Goal: Task Accomplishment & Management: Complete application form

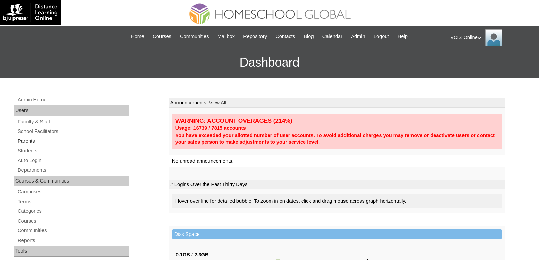
click at [36, 140] on link "Parents" at bounding box center [73, 141] width 112 height 9
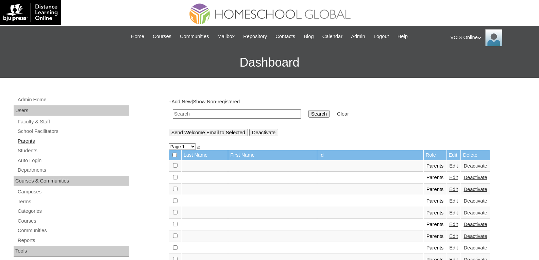
click at [31, 141] on link "Parents" at bounding box center [73, 141] width 112 height 9
click at [190, 100] on link "Add New" at bounding box center [181, 101] width 20 height 5
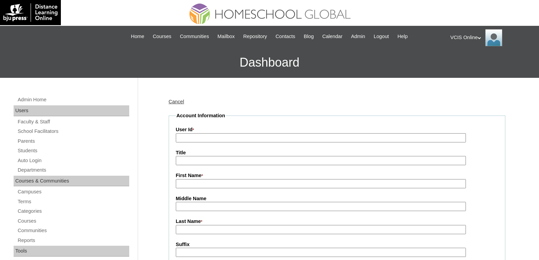
click at [197, 136] on input "User Id *" at bounding box center [321, 137] width 290 height 9
paste input "VCIS014-10D-PA2025"
type input "VCIS014-10D-PA2025"
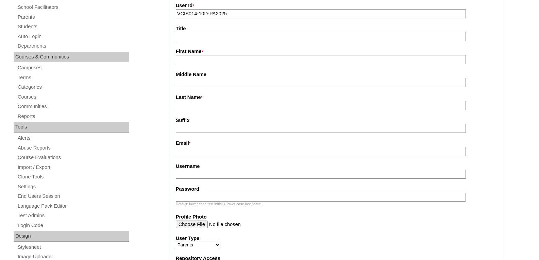
scroll to position [136, 0]
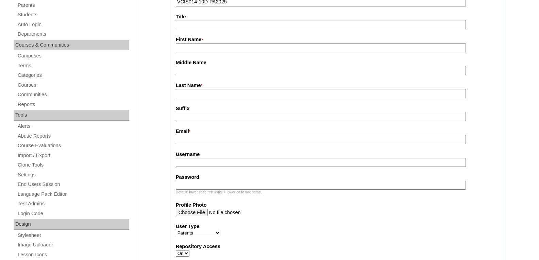
click at [185, 162] on input "Username" at bounding box center [321, 162] width 290 height 9
paste input "rmagee2025"
type input "rmagee2025"
click at [187, 190] on input "Password" at bounding box center [321, 185] width 290 height 9
paste input "YtlgBx"
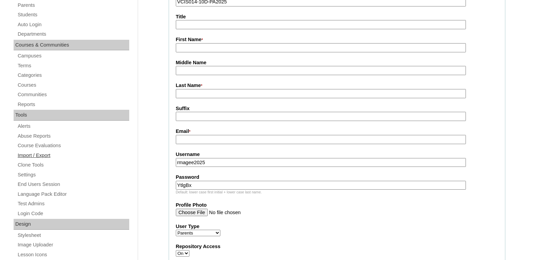
type input "YtlgBx"
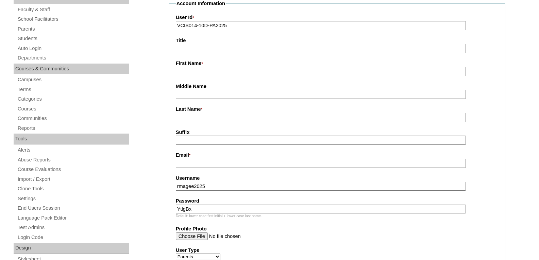
scroll to position [102, 0]
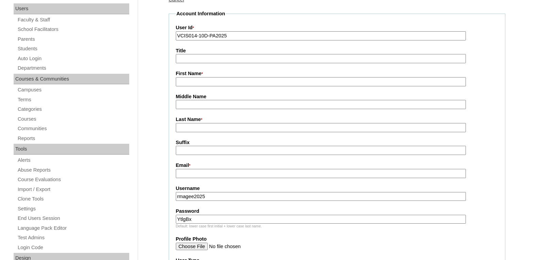
click at [191, 83] on input "First Name *" at bounding box center [321, 81] width 290 height 9
paste input "Ryssa Magee"
drag, startPoint x: 216, startPoint y: 83, endPoint x: 192, endPoint y: 81, distance: 24.2
click at [192, 81] on input "Ryssa Magee" at bounding box center [321, 81] width 290 height 9
type input "Ryssa"
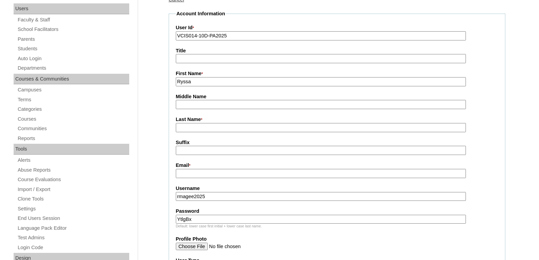
click at [189, 129] on input "Last Name *" at bounding box center [321, 127] width 290 height 9
paste input "Magee"
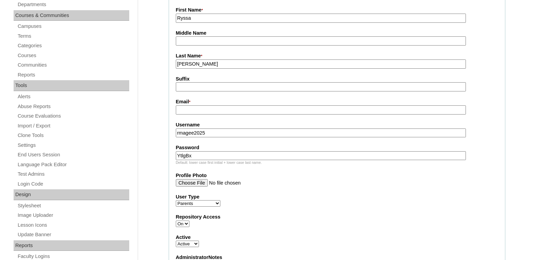
scroll to position [170, 0]
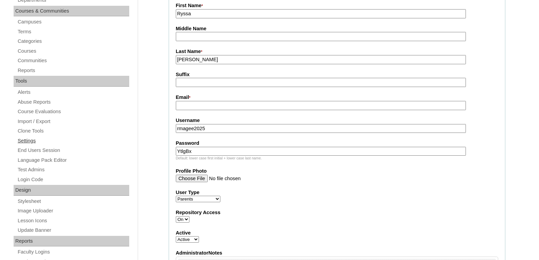
type input "Magee"
click at [184, 105] on input "Email *" at bounding box center [321, 105] width 290 height 9
paste input "risbascara@gmail.com"
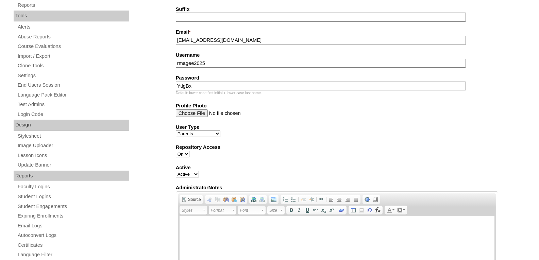
scroll to position [238, 0]
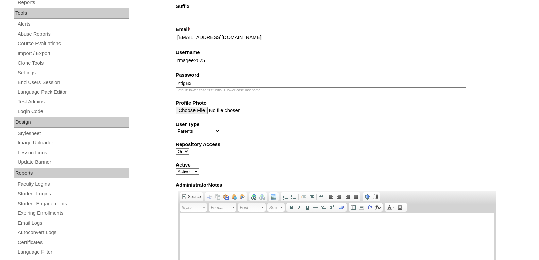
type input "risbascara@gmail.com"
click at [299, 141] on fieldset "Account Information User Id * VCIS014-10D-PA2025 Title First Name * Ryssa Middl…" at bounding box center [337, 90] width 337 height 433
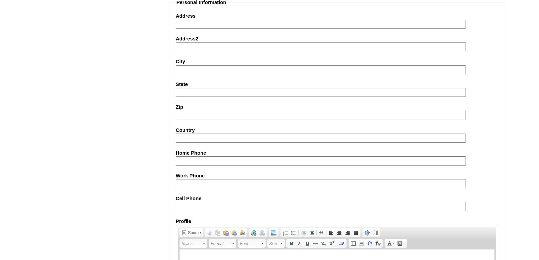
scroll to position [646, 0]
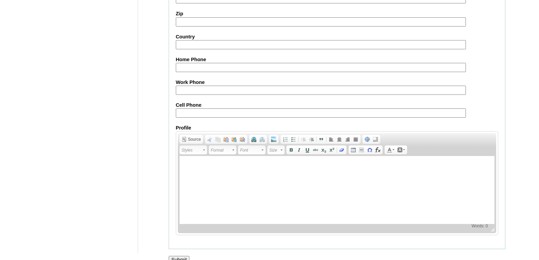
click at [188, 115] on input "Cell Phone" at bounding box center [321, 112] width 290 height 9
paste input "63-9669856425"
type input "63-9669856425"
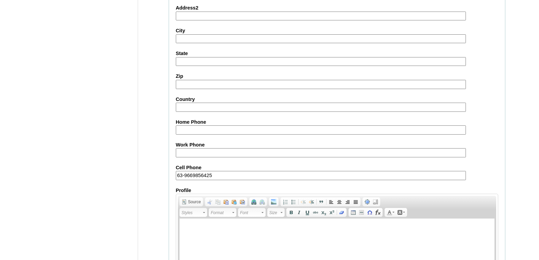
scroll to position [659, 0]
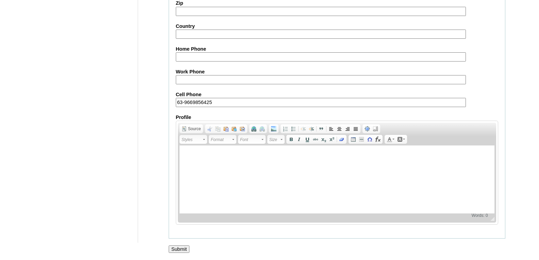
click at [179, 250] on input "Submit" at bounding box center [179, 249] width 21 height 7
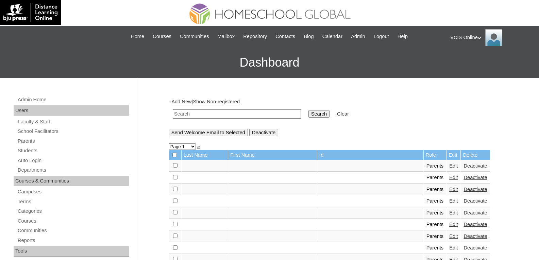
click at [226, 115] on input "text" at bounding box center [237, 114] width 128 height 9
paste input "VCIS014-10D-PA2025"
type input "VCIS014-10D-PA2025"
click at [308, 113] on input "Search" at bounding box center [318, 113] width 21 height 7
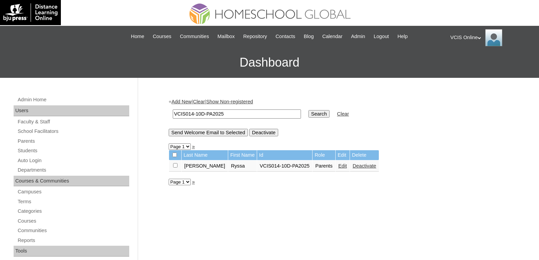
click at [30, 151] on link "Students" at bounding box center [73, 151] width 112 height 9
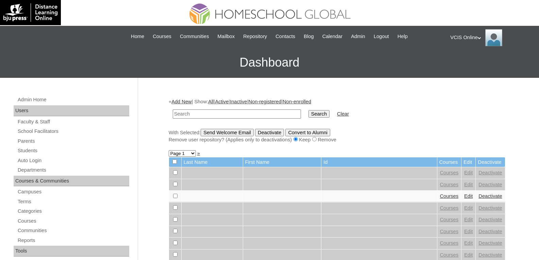
click at [191, 116] on input "text" at bounding box center [237, 114] width 128 height 9
click at [184, 100] on link "Add New" at bounding box center [181, 101] width 20 height 5
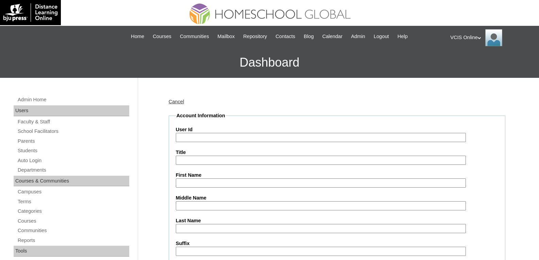
click at [187, 182] on input "First Name" at bounding box center [321, 183] width 290 height 9
paste input "VCIS014-10D-SA2025"
type input "VCIS014-10D-SA2025"
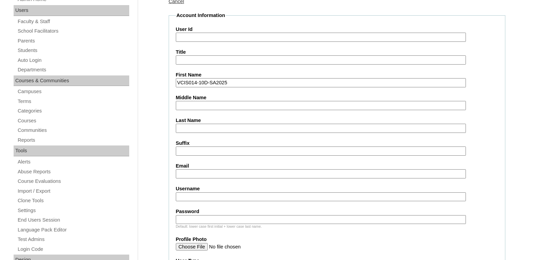
scroll to position [102, 0]
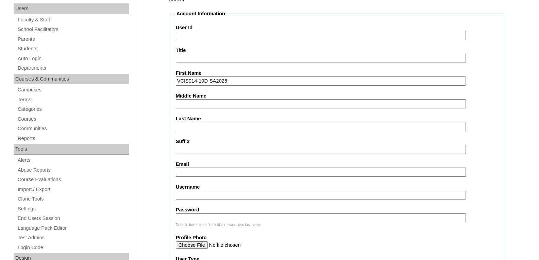
click at [190, 192] on input "Username" at bounding box center [321, 195] width 290 height 9
paste input "celina.bascara2025"
type input "celina.bascara2025"
click at [194, 218] on input "Password" at bounding box center [321, 218] width 290 height 9
paste input "LopdgR"
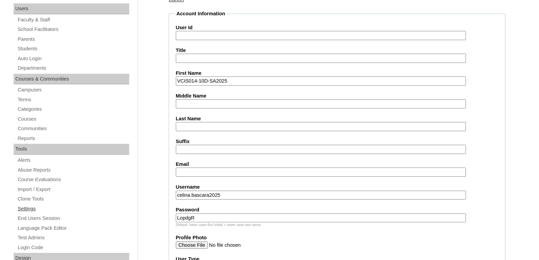
type input "LopdgR"
click at [192, 173] on input "Email" at bounding box center [321, 172] width 290 height 9
paste input "risbascara@gmail.com"
type input "risbascara@gmail.com"
drag, startPoint x: 237, startPoint y: 82, endPoint x: 149, endPoint y: 81, distance: 87.4
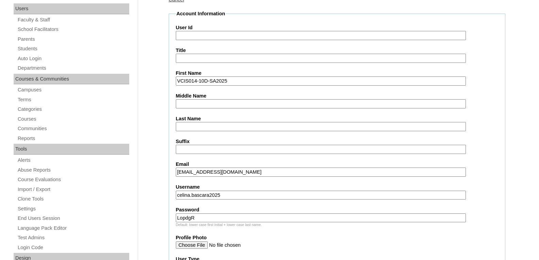
click at [191, 57] on input "Title" at bounding box center [321, 58] width 290 height 9
click at [197, 36] on input "User Id" at bounding box center [321, 35] width 290 height 9
paste input "VCIS014-10D-SA2025"
type input "VCIS014-10D-SA2025"
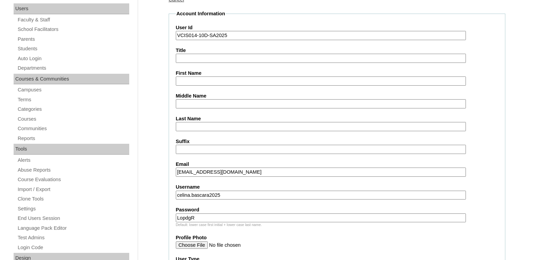
click at [201, 81] on input "First Name" at bounding box center [321, 81] width 290 height 9
paste input "Celina Victoria Alpas Bascara"
click at [245, 81] on input "Celina Victoria Alpas Bascara" at bounding box center [321, 81] width 290 height 9
drag, startPoint x: 228, startPoint y: 82, endPoint x: 301, endPoint y: 87, distance: 73.6
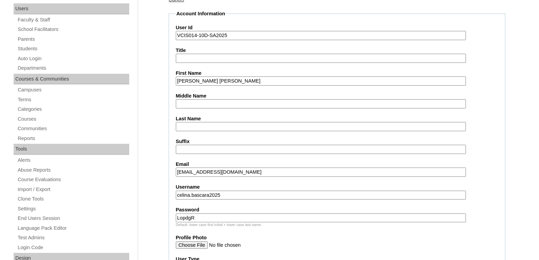
type input "Celina Victoria Alpas"
click at [179, 126] on input "Last Name" at bounding box center [321, 126] width 290 height 9
paste input "Bascara"
type input "Bascara"
click at [246, 77] on input "Celina Victoria Alpas" at bounding box center [321, 81] width 290 height 9
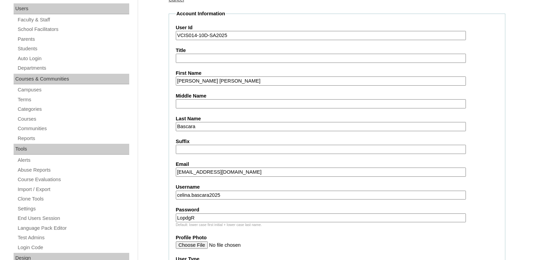
type input "Celina Victoria"
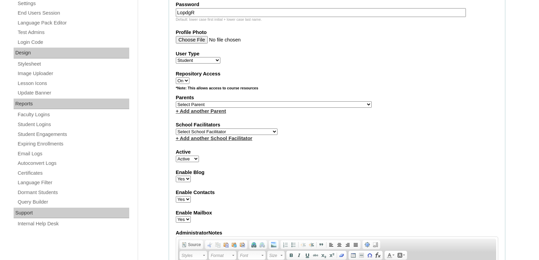
scroll to position [306, 0]
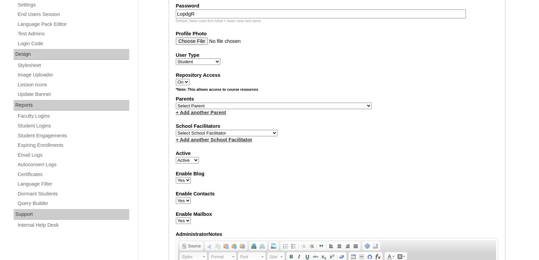
click at [198, 104] on select "Select Parent , , , , , , , , , , , , , , , , , , , , , , , , , , , , , , , , ,…" at bounding box center [274, 106] width 196 height 6
drag, startPoint x: 214, startPoint y: 106, endPoint x: 190, endPoint y: 108, distance: 23.9
click at [214, 106] on select "Select Parent , , , , , , , , , , , , , , , , , , , , , , , , , , , , , , , , ,…" at bounding box center [274, 106] width 196 height 6
click at [253, 104] on select "Select Parent , , , , , , , , , , , , , , , , , , , , , , , , , , , , , , , , ,…" at bounding box center [274, 106] width 196 height 6
select select "43883"
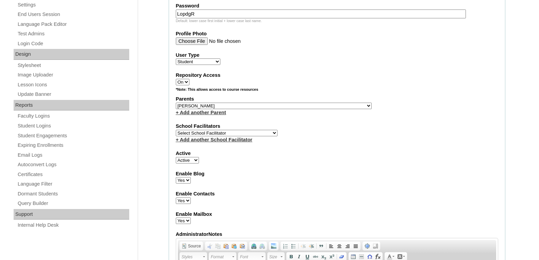
click at [176, 103] on select "Select Parent , , , , , , , , , , , , , , , , , , , , , , , , , , , , , , , , ,…" at bounding box center [274, 106] width 196 height 6
click at [234, 134] on select "Select School Facilitator Norman Añain Ruffa Abadijas Mary Abella Gloryfe Abion…" at bounding box center [227, 133] width 102 height 6
select select "36406"
click at [176, 130] on select "Select School Facilitator Norman Añain Ruffa Abadijas Mary Abella Gloryfe Abion…" at bounding box center [227, 133] width 102 height 6
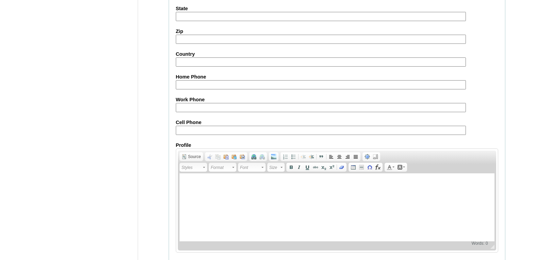
scroll to position [748, 0]
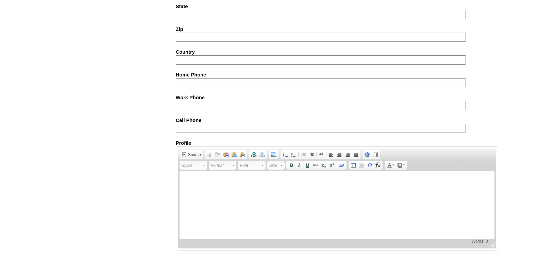
click at [236, 127] on input "Cell Phone" at bounding box center [321, 128] width 290 height 9
paste input "63-9669856425"
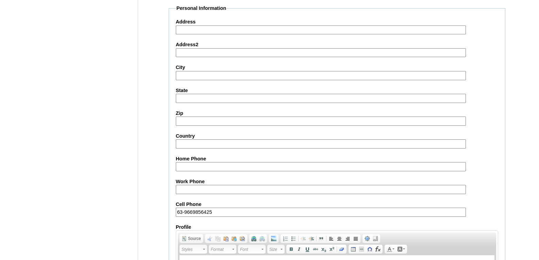
scroll to position [775, 0]
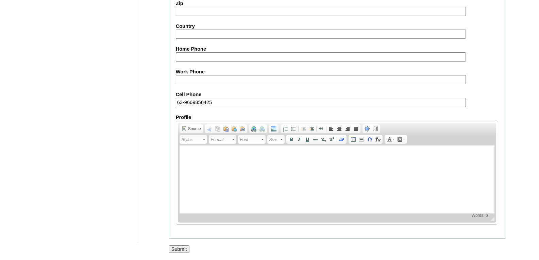
type input "63-9669856425"
click at [174, 250] on input "Submit" at bounding box center [179, 249] width 21 height 7
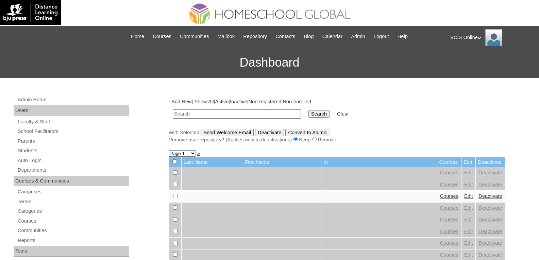
click at [221, 118] on input "text" at bounding box center [237, 114] width 128 height 9
paste input "VCIS014-10D-SA2025"
type input "VCIS014-10D-SA2025"
click at [308, 112] on input "Search" at bounding box center [318, 113] width 21 height 7
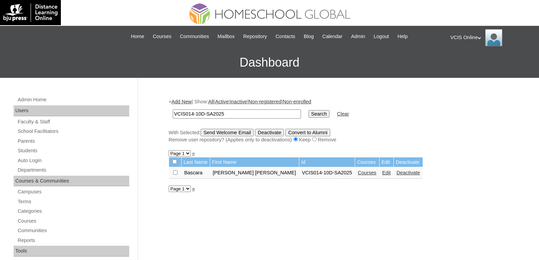
click at [358, 175] on link "Courses" at bounding box center [367, 172] width 19 height 5
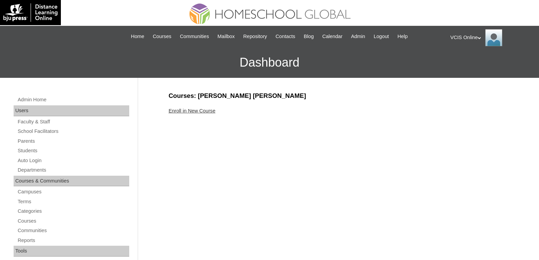
click at [194, 108] on link "Enroll in New Course" at bounding box center [192, 110] width 47 height 5
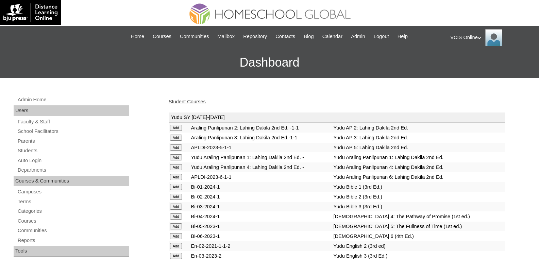
click at [438, 100] on div "Student Courses" at bounding box center [337, 101] width 337 height 7
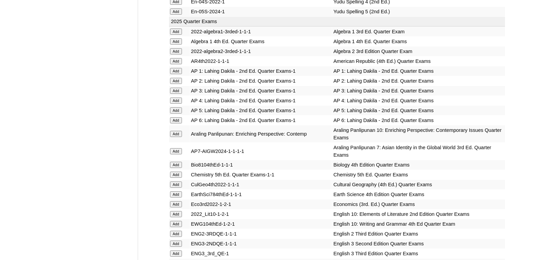
scroll to position [1617, 0]
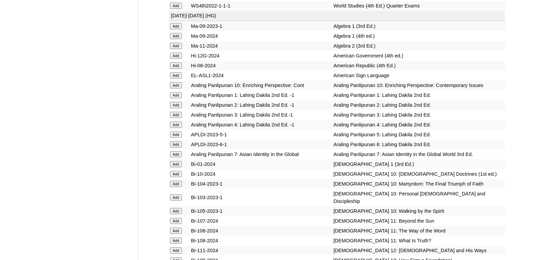
click at [174, 88] on input "Add" at bounding box center [176, 85] width 12 height 6
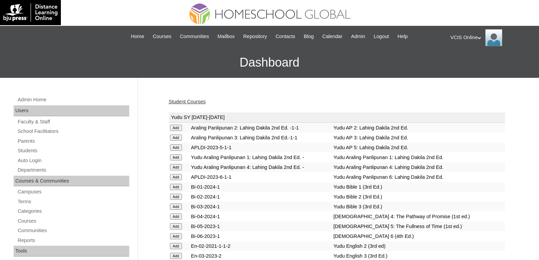
scroll to position [1705, 0]
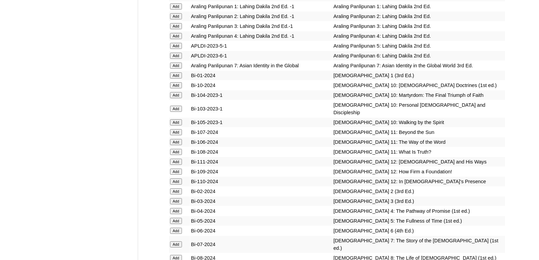
click at [176, 88] on input "Add" at bounding box center [176, 85] width 12 height 6
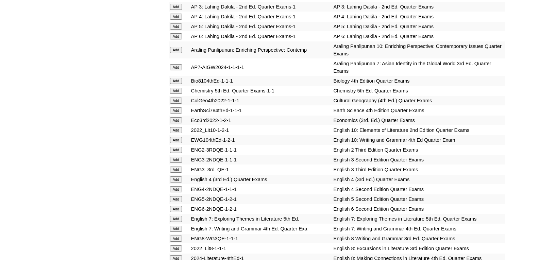
scroll to position [1972, 0]
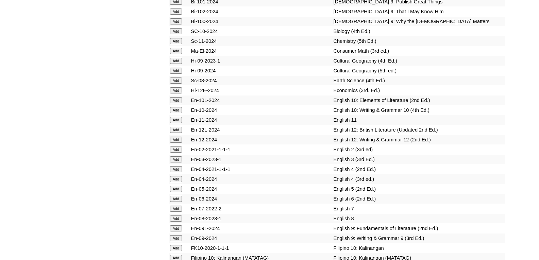
click at [179, 103] on input "Add" at bounding box center [176, 100] width 12 height 6
click at [178, 113] on input "Add" at bounding box center [176, 110] width 12 height 6
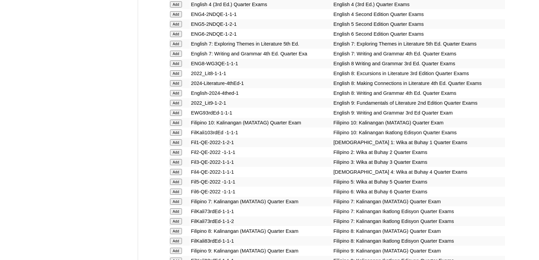
scroll to position [2120, 0]
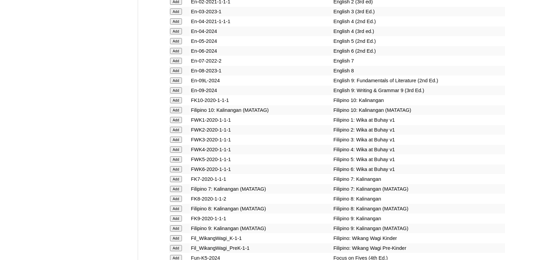
click at [176, 113] on input "Add" at bounding box center [176, 110] width 12 height 6
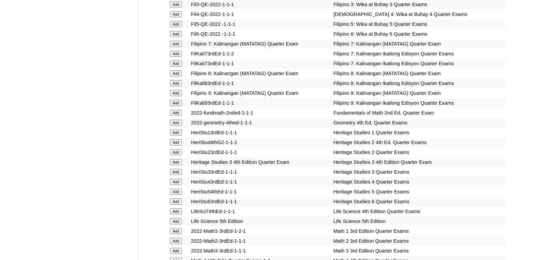
scroll to position [2307, 0]
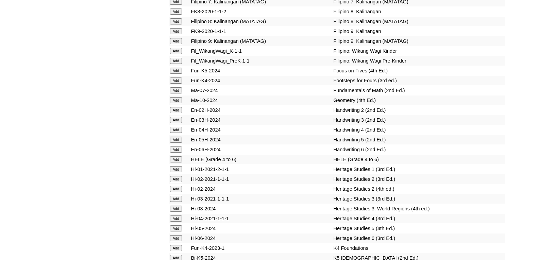
click at [177, 103] on input "Add" at bounding box center [176, 100] width 12 height 6
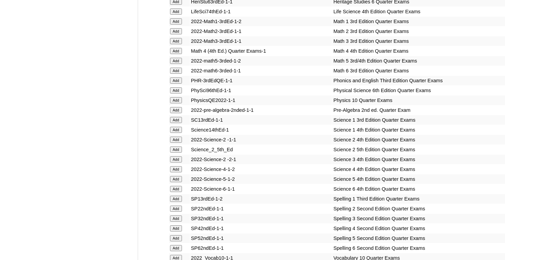
scroll to position [2701, 0]
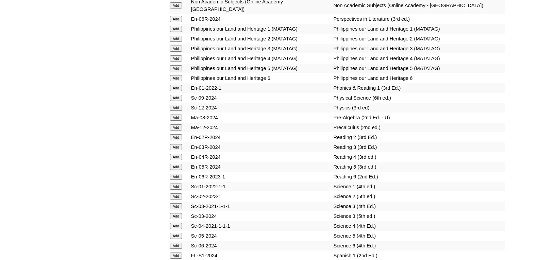
click at [178, 111] on input "Add" at bounding box center [176, 108] width 12 height 6
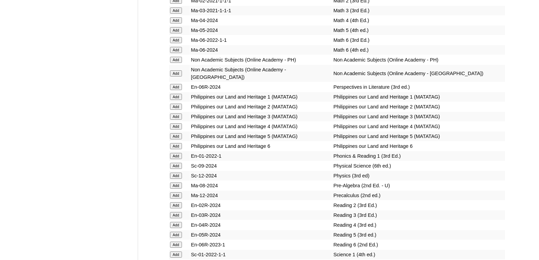
scroll to position [2606, 0]
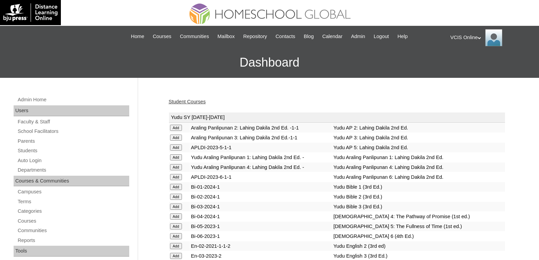
click at [184, 99] on link "Student Courses" at bounding box center [187, 101] width 37 height 5
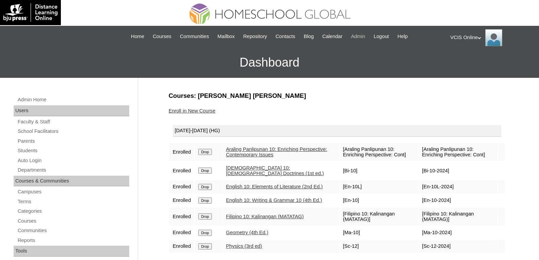
click at [363, 36] on span "Admin" at bounding box center [358, 37] width 14 height 8
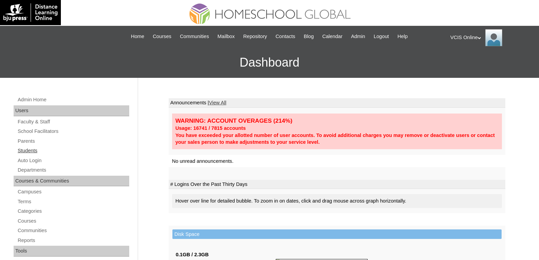
click at [22, 150] on link "Students" at bounding box center [73, 151] width 112 height 9
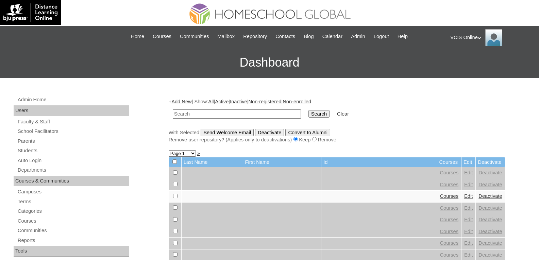
click at [190, 118] on input "text" at bounding box center [237, 114] width 128 height 9
type input "Gavin Villanueva"
click at [308, 110] on input "Search" at bounding box center [318, 113] width 21 height 7
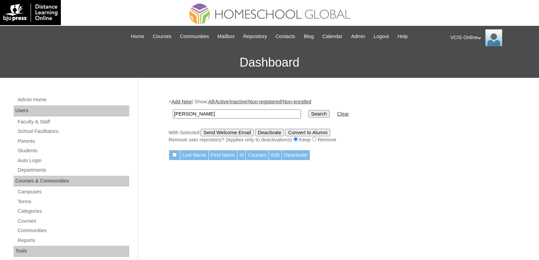
click at [232, 114] on input "[PERSON_NAME]" at bounding box center [237, 114] width 128 height 9
type input "[PERSON_NAME] [PERSON_NAME] [PERSON_NAME]"
click at [308, 114] on input "Search" at bounding box center [318, 113] width 21 height 7
click at [365, 37] on span "Admin" at bounding box center [358, 37] width 14 height 8
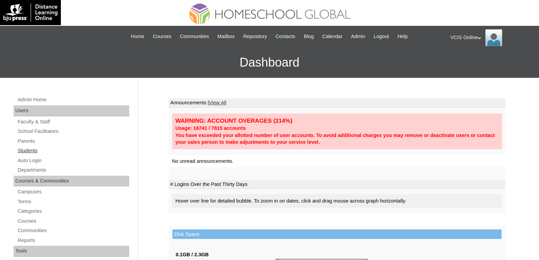
click at [36, 151] on link "Students" at bounding box center [73, 151] width 112 height 9
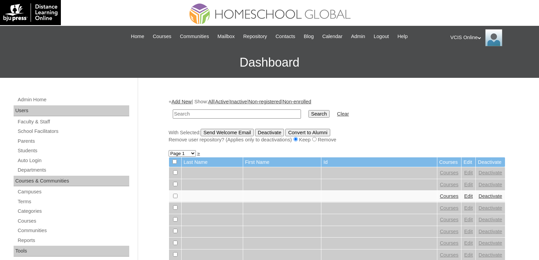
click at [197, 116] on input "text" at bounding box center [237, 114] width 128 height 9
paste input "[PERSON_NAME].villanueva2025"
type input "[PERSON_NAME].villanueva2025"
click at [308, 113] on input "Search" at bounding box center [318, 113] width 21 height 7
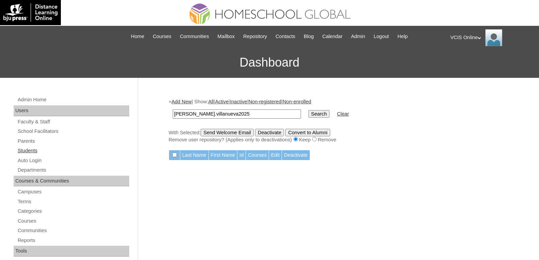
click at [35, 150] on link "Students" at bounding box center [73, 151] width 112 height 9
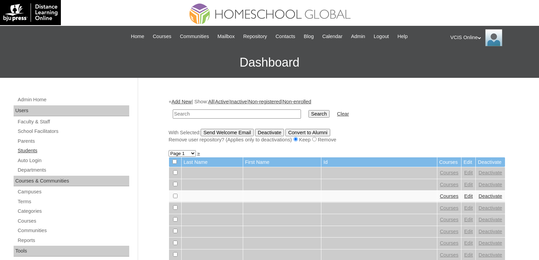
click at [34, 153] on link "Students" at bounding box center [73, 151] width 112 height 9
click at [190, 114] on input "text" at bounding box center [237, 114] width 128 height 9
type input "Gavin Villanueva"
click at [308, 110] on input "Search" at bounding box center [318, 113] width 21 height 7
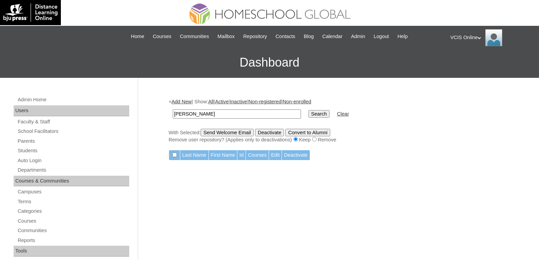
click at [218, 116] on input "Gavin Villanueva" at bounding box center [237, 114] width 128 height 9
paste input "Flavie Jared Mata"
type input "Gavin Flavie Jared Mata Villanueva"
click at [308, 110] on input "Search" at bounding box center [318, 113] width 21 height 7
click at [243, 116] on input "[PERSON_NAME] [PERSON_NAME]" at bounding box center [237, 114] width 128 height 9
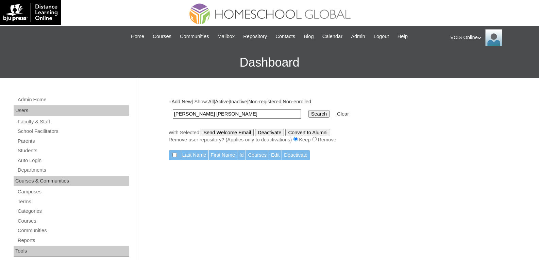
drag, startPoint x: 267, startPoint y: 114, endPoint x: 190, endPoint y: 110, distance: 76.6
click at [190, 110] on input "[PERSON_NAME] [PERSON_NAME]" at bounding box center [237, 114] width 128 height 9
type input "[PERSON_NAME]"
click at [308, 114] on input "Search" at bounding box center [318, 113] width 21 height 7
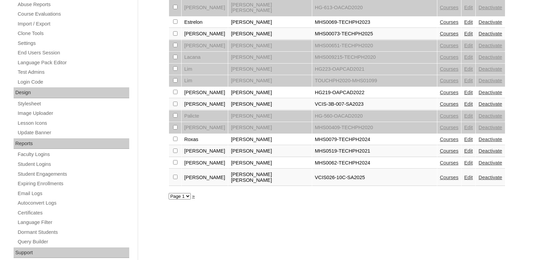
scroll to position [272, 0]
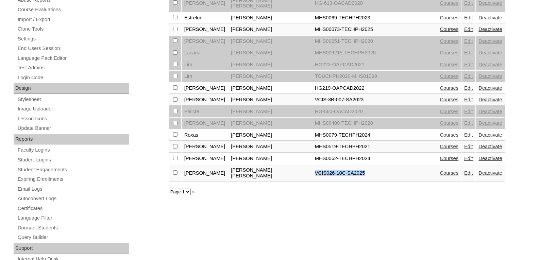
drag, startPoint x: 334, startPoint y: 160, endPoint x: 276, endPoint y: 161, distance: 58.2
click at [312, 165] on td "VCIS026-10C-SA2025" at bounding box center [374, 173] width 125 height 17
copy td "VCIS026-10C-SA2025"
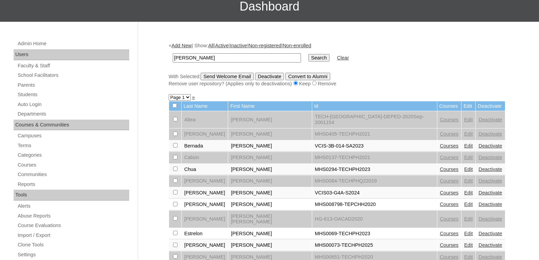
scroll to position [68, 0]
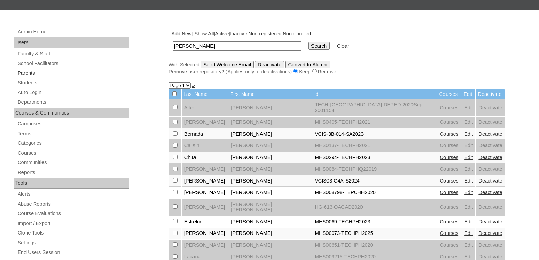
click at [35, 75] on link "Parents" at bounding box center [73, 73] width 112 height 9
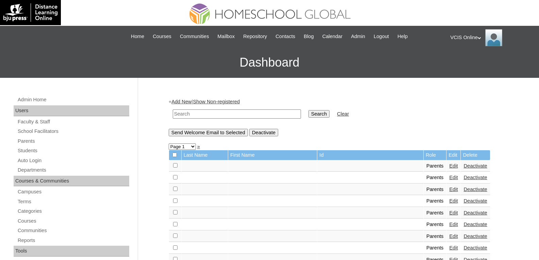
click at [185, 111] on input "text" at bounding box center [237, 114] width 128 height 9
type input "[PERSON_NAME]"
click at [308, 110] on input "Search" at bounding box center [318, 113] width 21 height 7
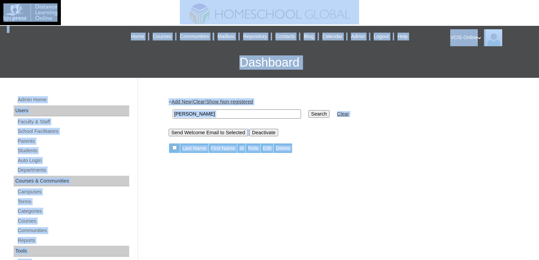
click at [185, 111] on input "[PERSON_NAME]" at bounding box center [237, 114] width 128 height 9
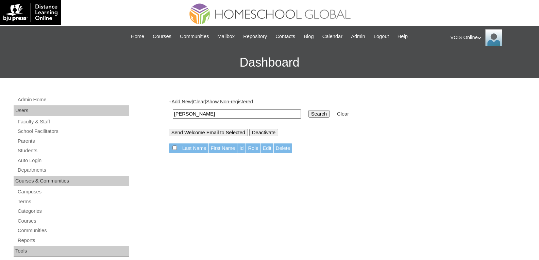
drag, startPoint x: 206, startPoint y: 115, endPoint x: 146, endPoint y: 115, distance: 60.2
type input "[PERSON_NAME]"
click at [308, 110] on input "Search" at bounding box center [318, 113] width 21 height 7
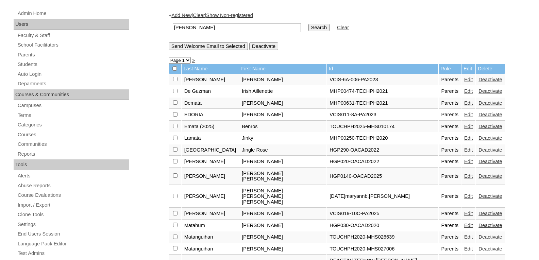
scroll to position [102, 0]
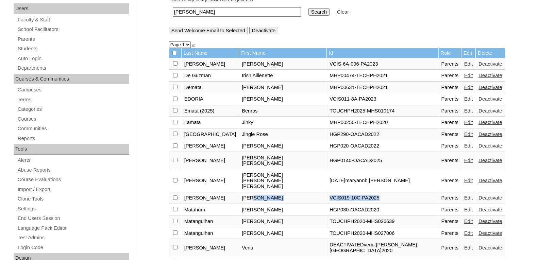
drag, startPoint x: 342, startPoint y: 181, endPoint x: 282, endPoint y: 183, distance: 60.6
click at [282, 192] on tr "[PERSON_NAME] VCIS019-10C-PA2025 Parents Edit Deactivate" at bounding box center [337, 198] width 336 height 12
copy tr "VCIS019-10C-PA2025"
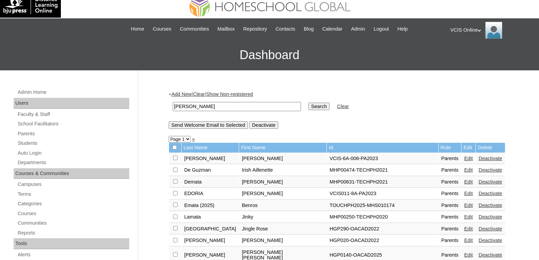
scroll to position [0, 0]
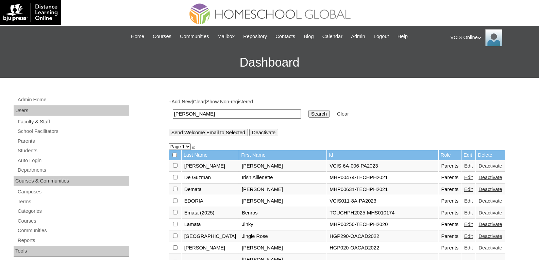
click at [43, 125] on link "Faculty & Staff" at bounding box center [73, 122] width 112 height 9
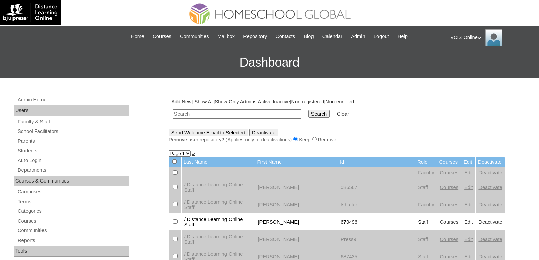
click at [37, 130] on link "School Facilitators" at bounding box center [73, 131] width 112 height 9
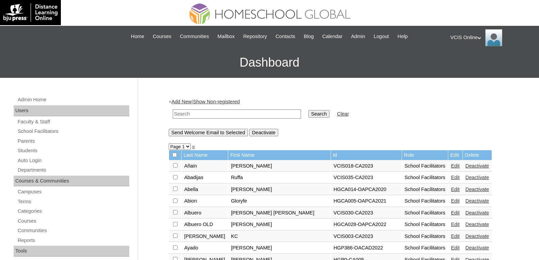
click at [451, 168] on link "Edit" at bounding box center [455, 165] width 9 height 5
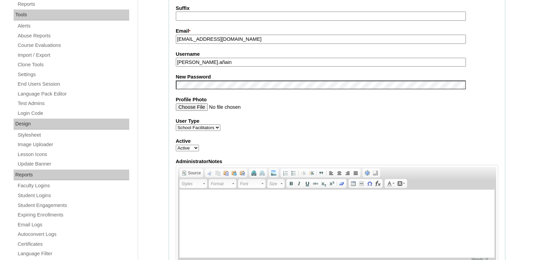
scroll to position [225, 0]
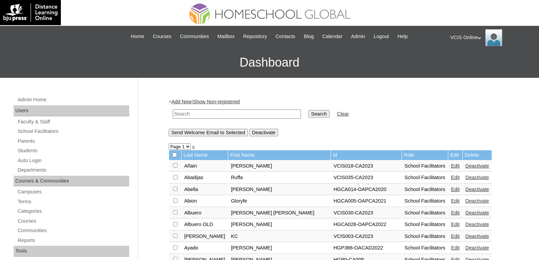
click at [402, 166] on td "School Facilitators" at bounding box center [425, 167] width 46 height 12
click at [331, 166] on td "VCIS018-CA2023" at bounding box center [366, 167] width 71 height 12
click at [223, 169] on td "Añain" at bounding box center [205, 167] width 47 height 12
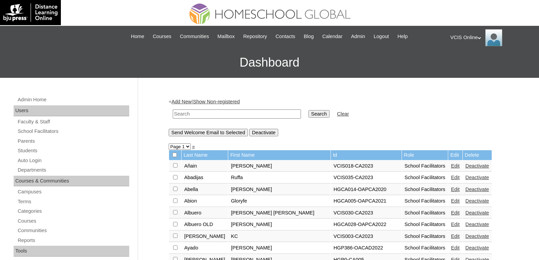
click at [185, 169] on td "Añain" at bounding box center [205, 167] width 47 height 12
click at [190, 168] on td "Añain" at bounding box center [205, 167] width 47 height 12
click at [192, 161] on td "Añain" at bounding box center [205, 167] width 47 height 12
drag, startPoint x: 320, startPoint y: 165, endPoint x: 277, endPoint y: 165, distance: 43.2
click at [331, 165] on td "VCIS018-CA2023" at bounding box center [366, 167] width 71 height 12
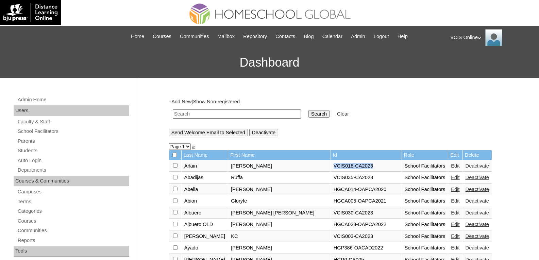
copy td "VCIS018-CA2023"
click at [195, 113] on input "text" at bounding box center [237, 114] width 128 height 9
paste input "VCIS018-CA2023"
type input "VCIS018-CA2023"
click at [308, 114] on input "Search" at bounding box center [318, 113] width 21 height 7
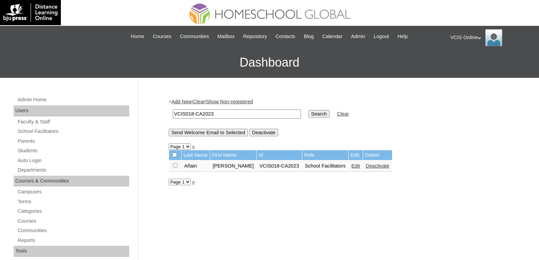
click at [310, 168] on td "School Facilitators" at bounding box center [325, 167] width 46 height 12
click at [203, 167] on td "Añain" at bounding box center [196, 167] width 28 height 12
click at [279, 165] on td "VCIS018-CA2023" at bounding box center [279, 167] width 45 height 12
click at [336, 133] on div "Send Welcome Email to Selected Deactivate" at bounding box center [337, 132] width 337 height 7
